Goal: Task Accomplishment & Management: Use online tool/utility

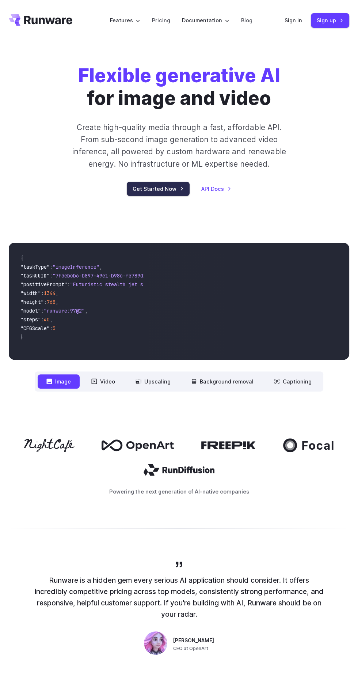
click at [180, 194] on link "Get Started Now" at bounding box center [158, 189] width 63 height 14
click at [210, 193] on link "API Docs" at bounding box center [216, 189] width 30 height 8
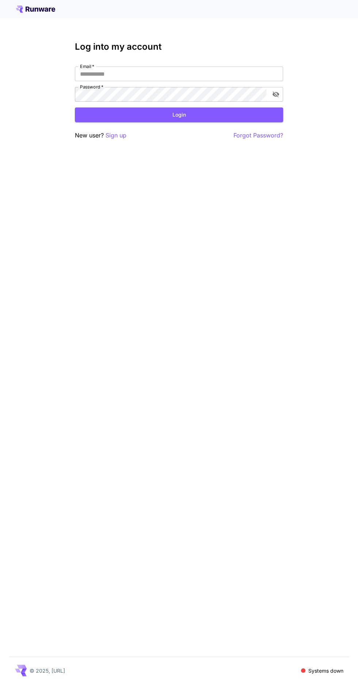
click at [114, 136] on p "Sign up" at bounding box center [116, 135] width 21 height 9
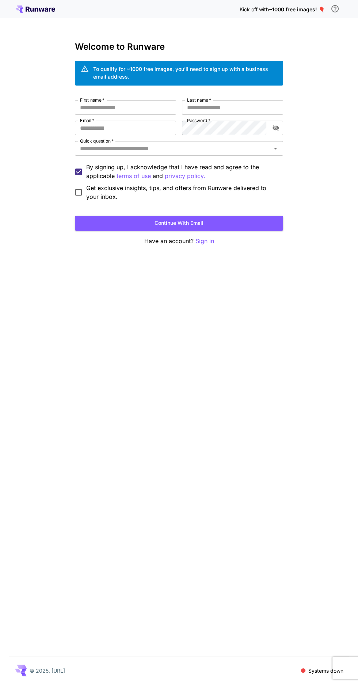
click at [146, 106] on input "First name   *" at bounding box center [125, 107] width 101 height 15
type input "**********"
click at [245, 109] on input "Last name   *" at bounding box center [232, 107] width 101 height 15
type input "****"
click at [159, 129] on input "Email   *" at bounding box center [125, 128] width 101 height 15
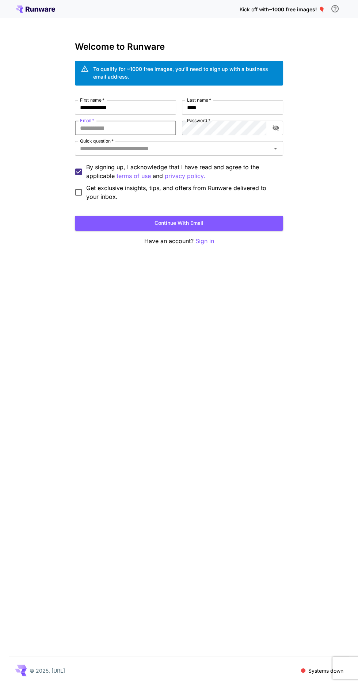
type input "**********"
click at [207, 148] on input "Quick question   *" at bounding box center [173, 148] width 192 height 10
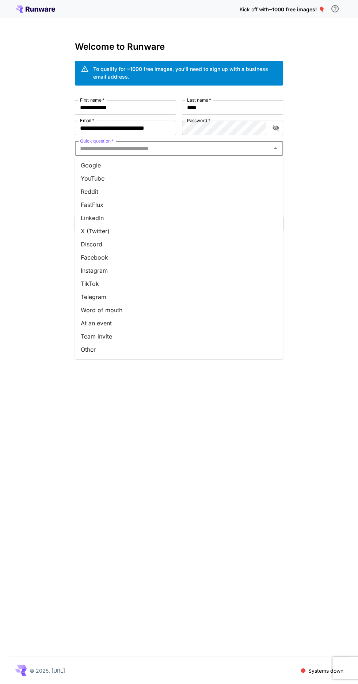
click at [158, 165] on li "Google" at bounding box center [179, 165] width 208 height 13
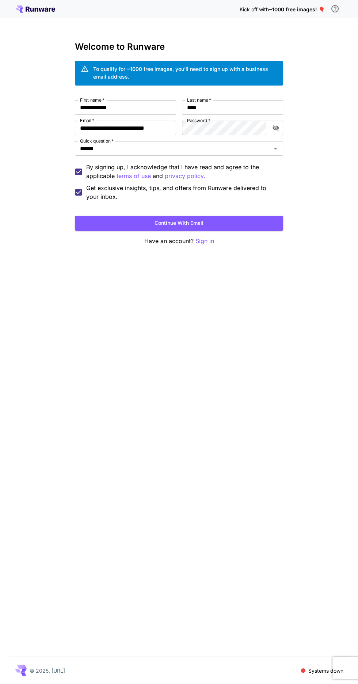
click at [146, 225] on button "Continue with email" at bounding box center [179, 223] width 208 height 15
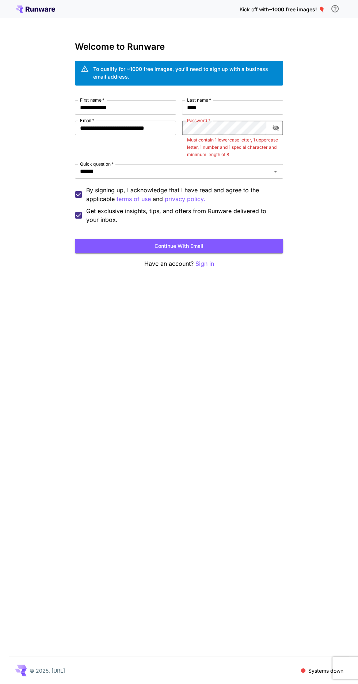
click at [219, 242] on button "Continue with email" at bounding box center [179, 246] width 208 height 15
click at [276, 128] on icon "toggle password visibility" at bounding box center [276, 128] width 7 height 6
click at [225, 242] on button "Continue with email" at bounding box center [179, 246] width 208 height 15
click at [226, 253] on button "Continue with email" at bounding box center [179, 246] width 208 height 15
click at [241, 240] on button "Continue with email" at bounding box center [179, 246] width 208 height 15
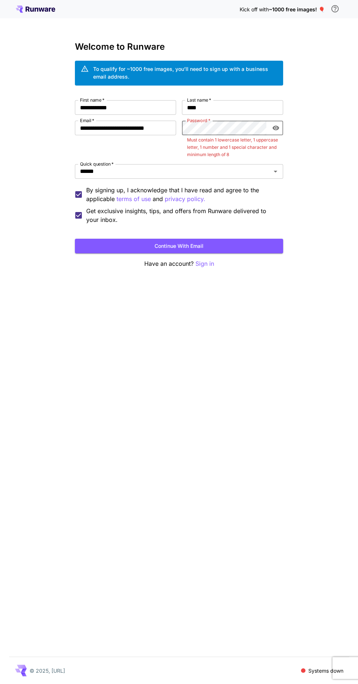
click at [254, 249] on button "Continue with email" at bounding box center [179, 246] width 208 height 15
click at [245, 239] on button "Continue with email" at bounding box center [179, 246] width 208 height 15
click at [255, 247] on button "Continue with email" at bounding box center [179, 246] width 208 height 15
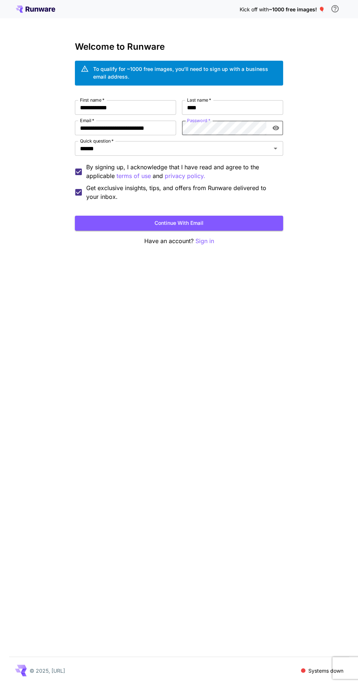
click at [207, 219] on button "Continue with email" at bounding box center [179, 223] width 208 height 15
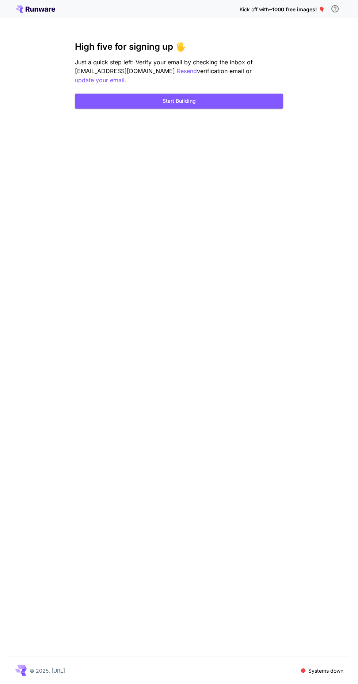
click at [253, 98] on button "Start Building" at bounding box center [179, 101] width 208 height 15
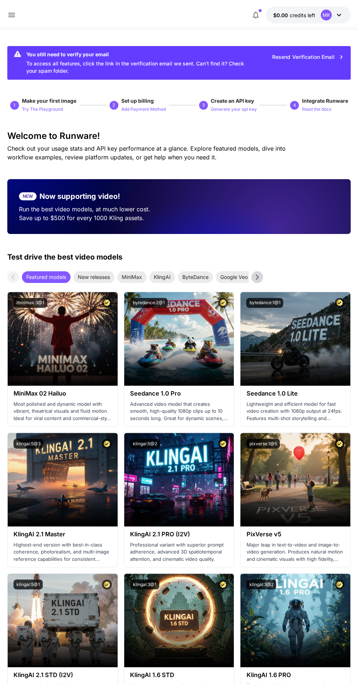
click at [238, 109] on p "Generate your api key" at bounding box center [234, 109] width 46 height 7
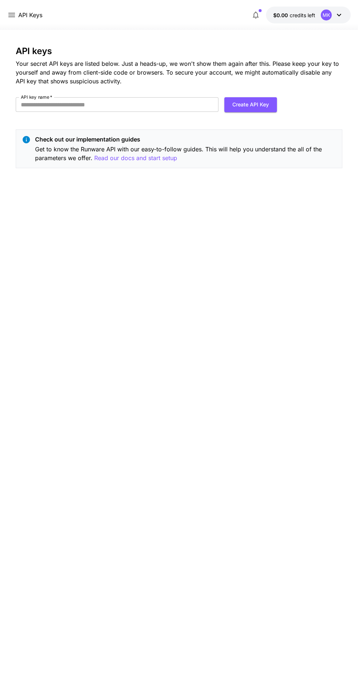
click at [198, 105] on input "API key name   *" at bounding box center [117, 104] width 203 height 15
type input "****"
click at [254, 105] on button "Create API Key" at bounding box center [251, 104] width 53 height 15
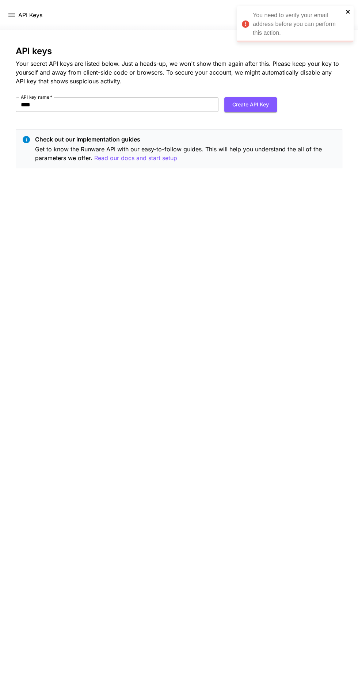
click at [348, 11] on icon "close" at bounding box center [348, 12] width 4 height 4
click at [11, 15] on icon at bounding box center [11, 15] width 7 height 4
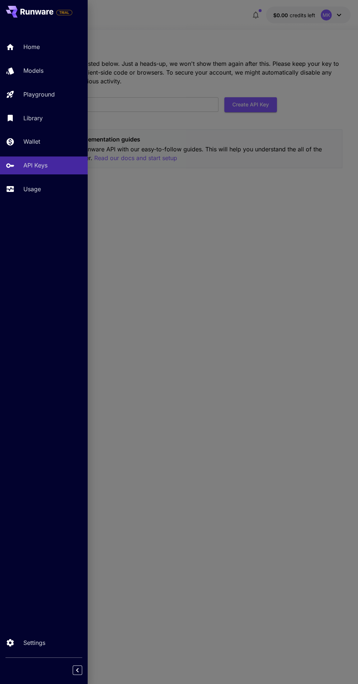
click at [207, 412] on div at bounding box center [179, 342] width 358 height 684
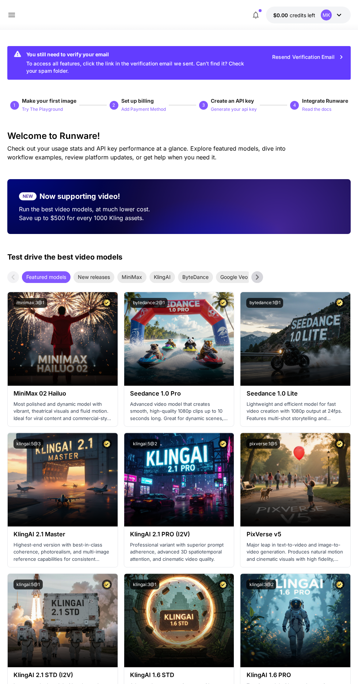
click at [152, 200] on div "NEW Now supporting video!" at bounding box center [93, 196] width 148 height 11
click at [138, 211] on p "Run the best video models, at much lower cost." at bounding box center [93, 209] width 148 height 9
click at [73, 206] on p "Run the best video models, at much lower cost." at bounding box center [93, 209] width 148 height 9
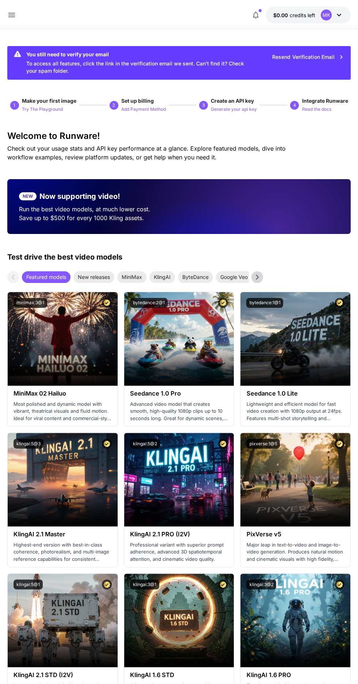
click at [313, 106] on p "Read the docs" at bounding box center [316, 109] width 29 height 7
click at [326, 52] on button "Resend Verification Email" at bounding box center [308, 57] width 80 height 15
click at [322, 60] on div "Resend Verification Email" at bounding box center [302, 57] width 91 height 15
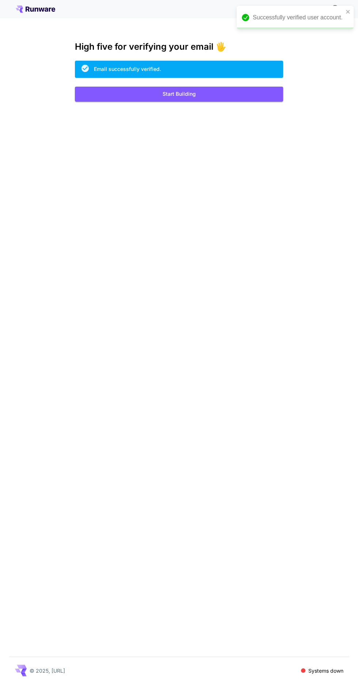
click at [256, 96] on button "Start Building" at bounding box center [179, 94] width 208 height 15
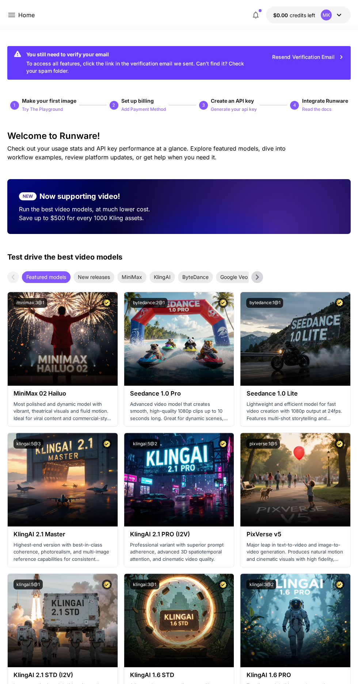
click at [245, 108] on p "Generate your api key" at bounding box center [234, 109] width 46 height 7
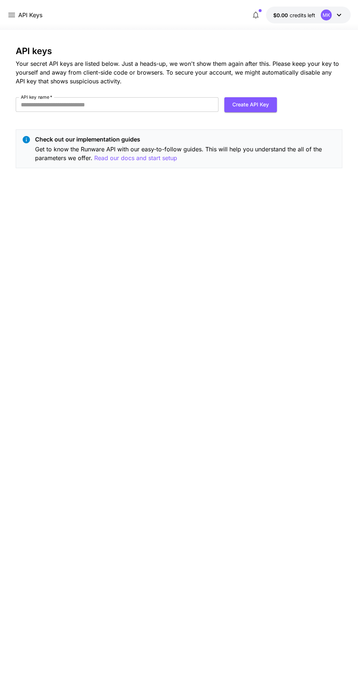
click at [191, 105] on input "API key name   *" at bounding box center [117, 104] width 203 height 15
type input "****"
click at [257, 104] on button "Create API Key" at bounding box center [251, 104] width 53 height 15
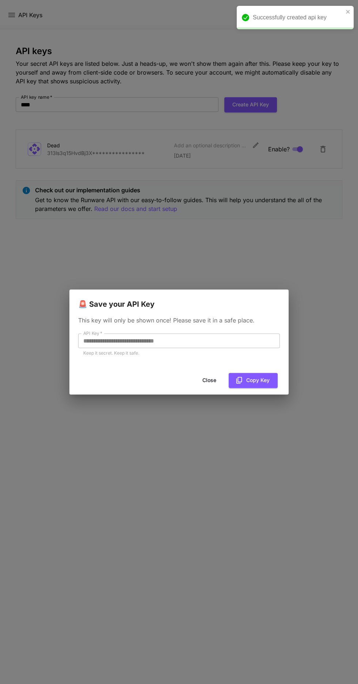
click at [258, 381] on button "Copy Key" at bounding box center [253, 380] width 49 height 15
